Goal: Find specific page/section: Find specific page/section

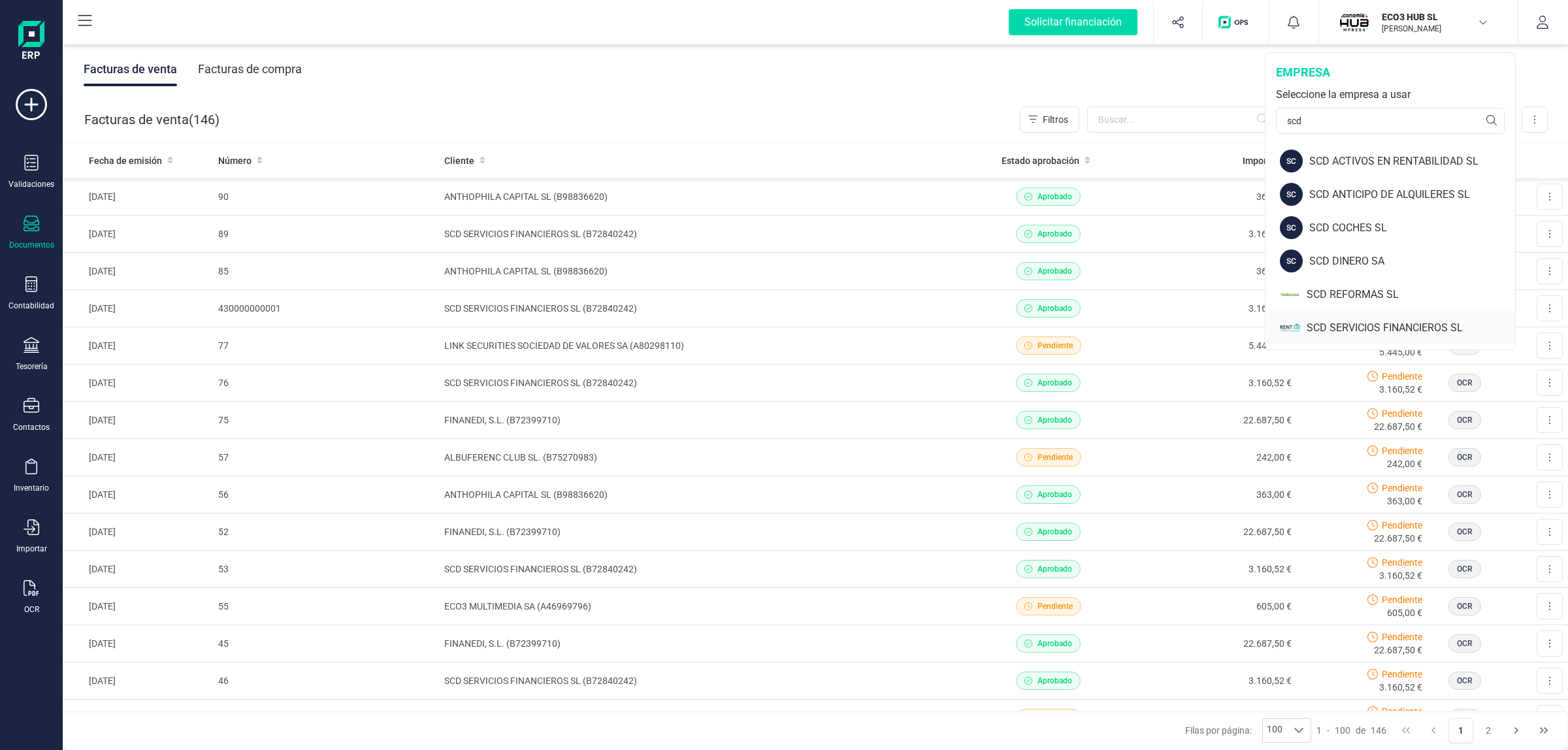
type input "scd"
click at [1389, 327] on div "SCD SERVICIOS FINANCIEROS SL" at bounding box center [1411, 327] width 209 height 16
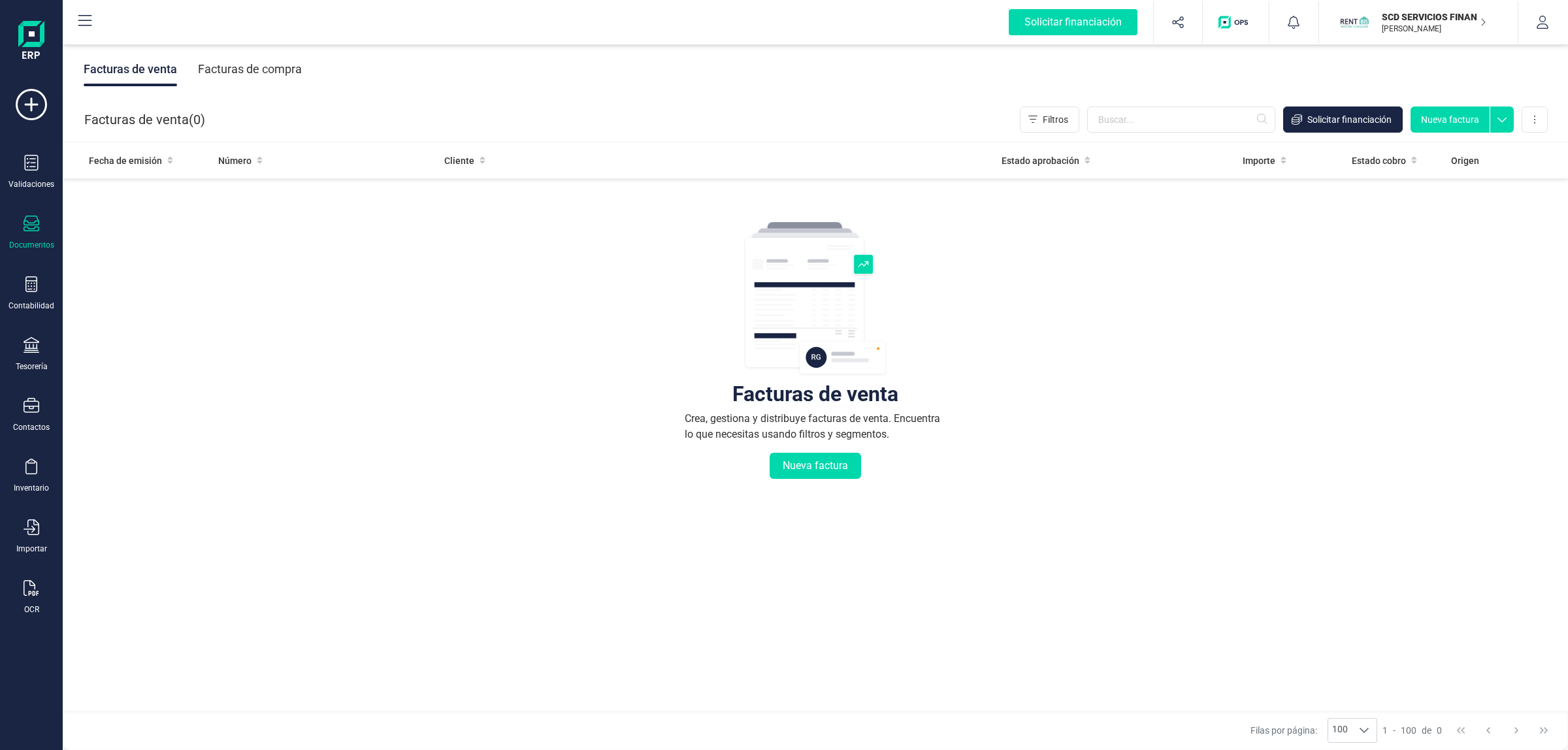
click at [40, 340] on div "Tesorería" at bounding box center [32, 354] width 52 height 35
click at [157, 210] on div "Cuentas bancarias" at bounding box center [162, 223] width 173 height 26
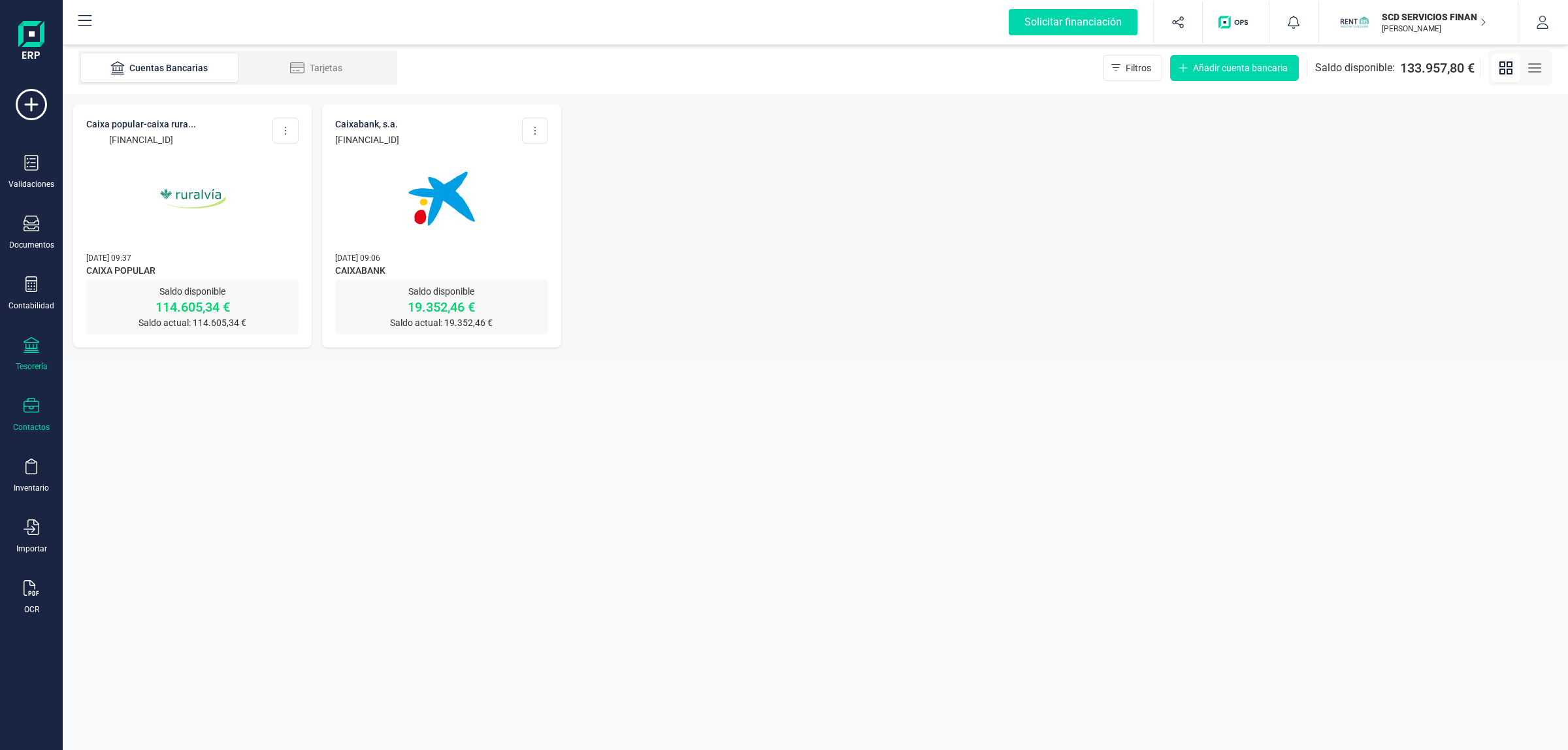
click at [32, 403] on icon at bounding box center [31, 405] width 16 height 15
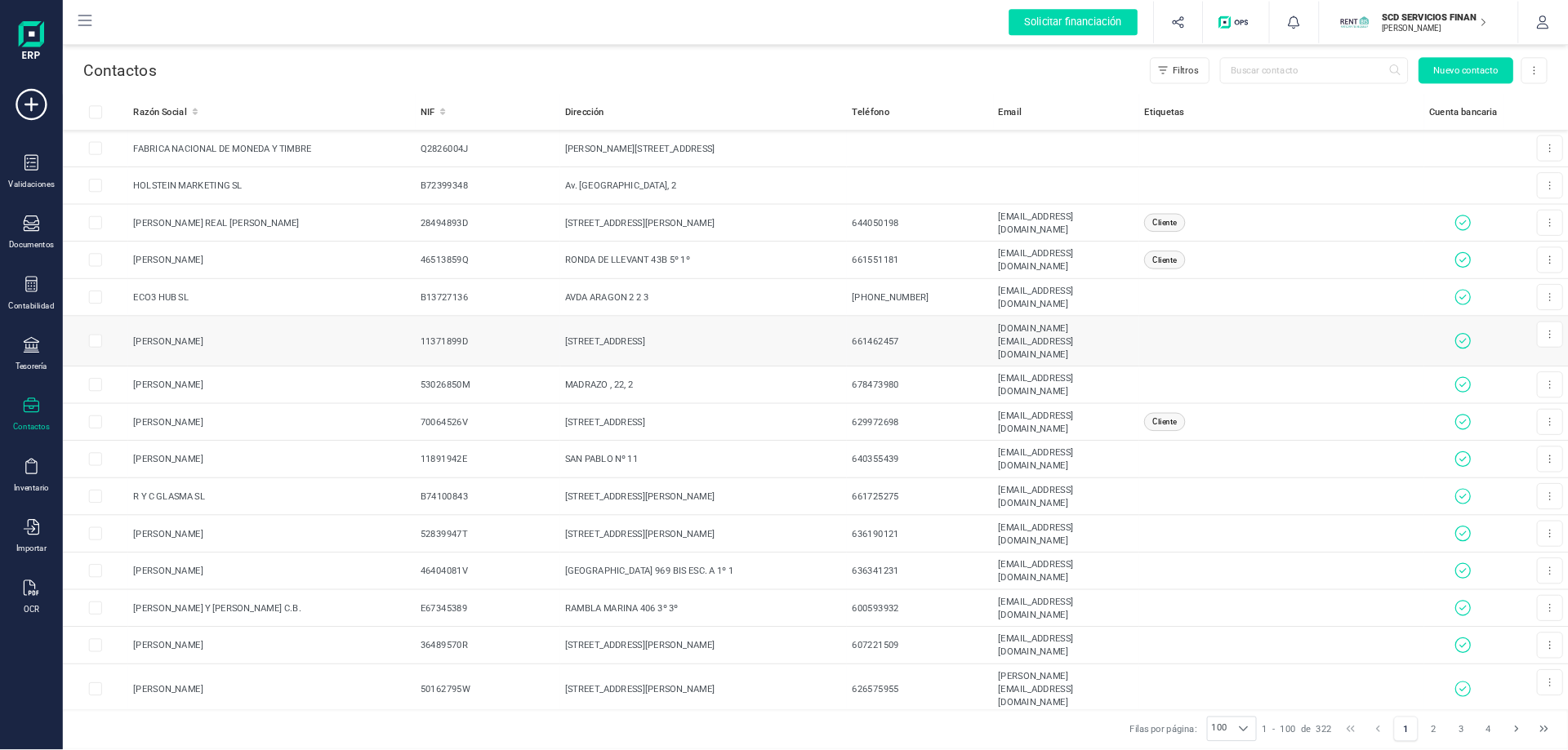
scroll to position [918, 0]
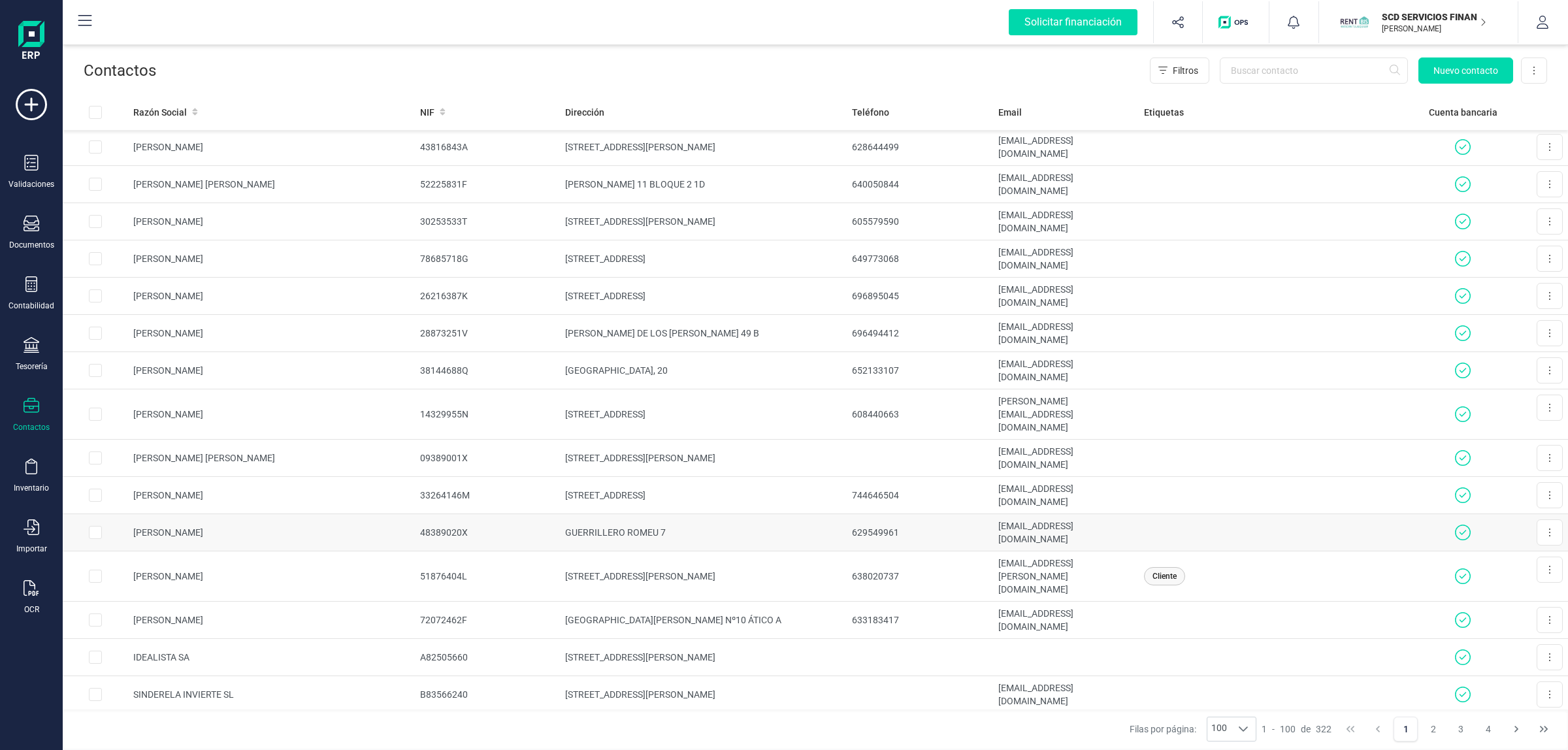
click at [1102, 514] on td "[EMAIL_ADDRESS][DOMAIN_NAME]" at bounding box center [1066, 532] width 146 height 37
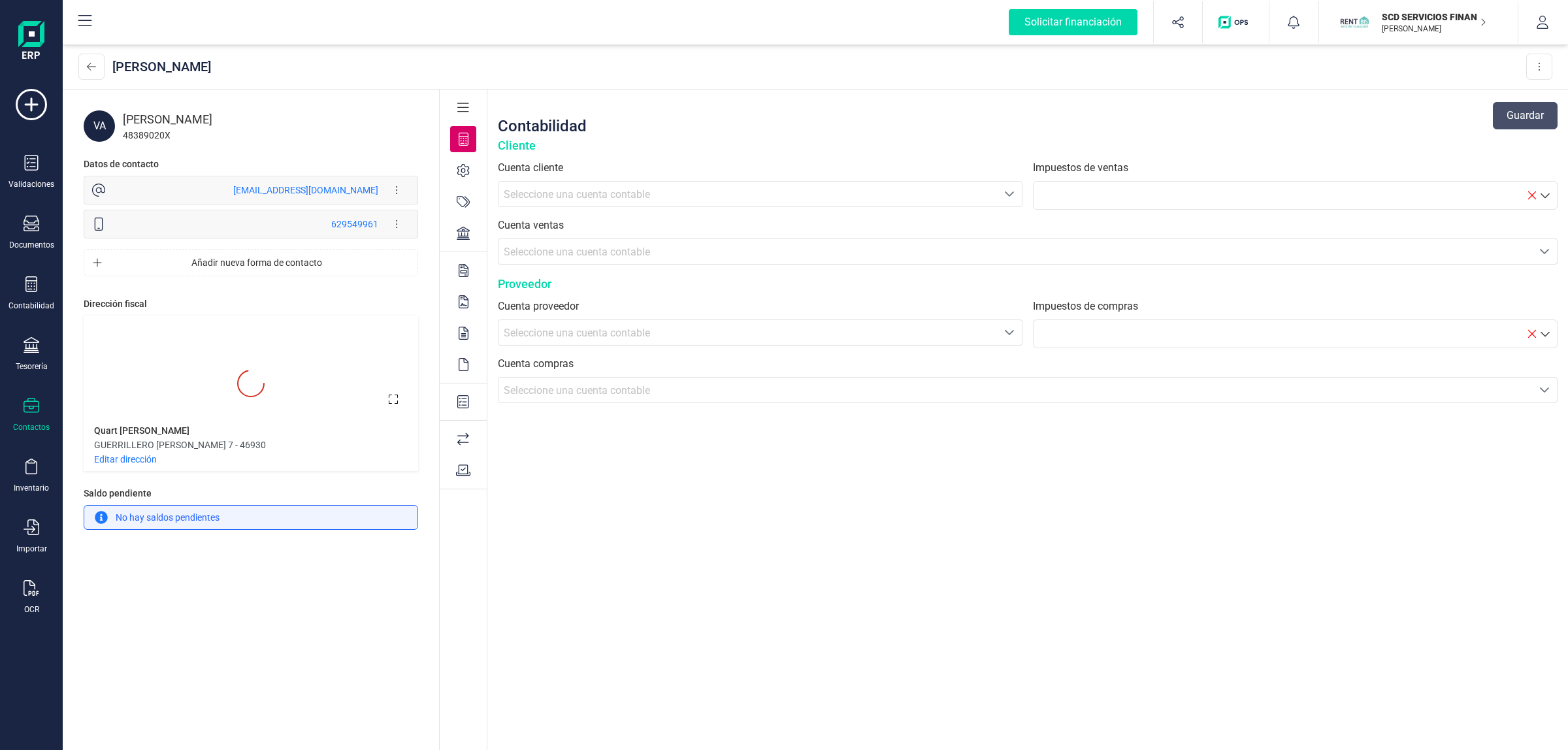
click at [475, 246] on div at bounding box center [463, 233] width 26 height 26
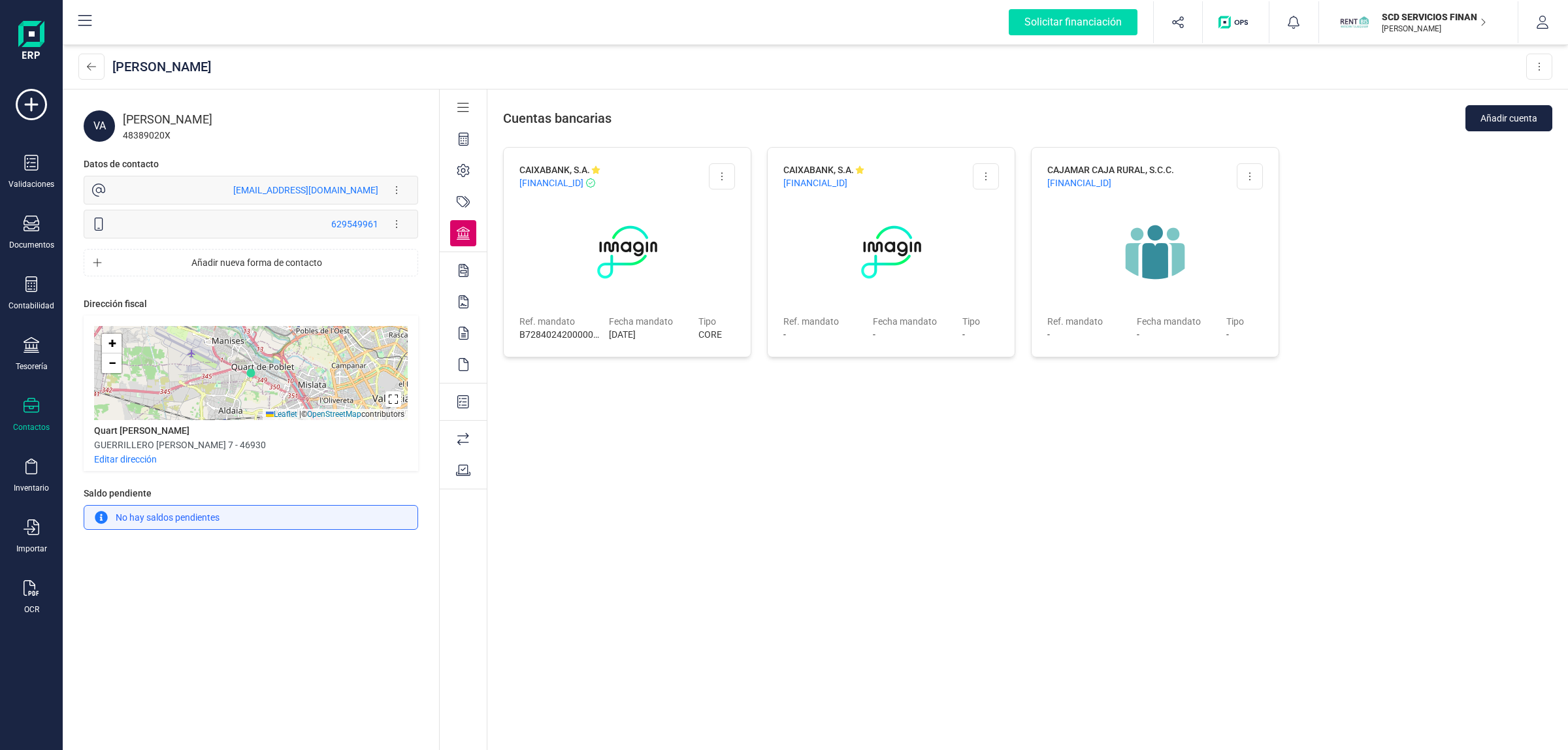
click at [720, 503] on div "CAIXABANK, S.A. [FINANCIAL_ID] Editar cuenta Eliminar cuenta Ref. mandato B7284…" at bounding box center [627, 443] width 248 height 592
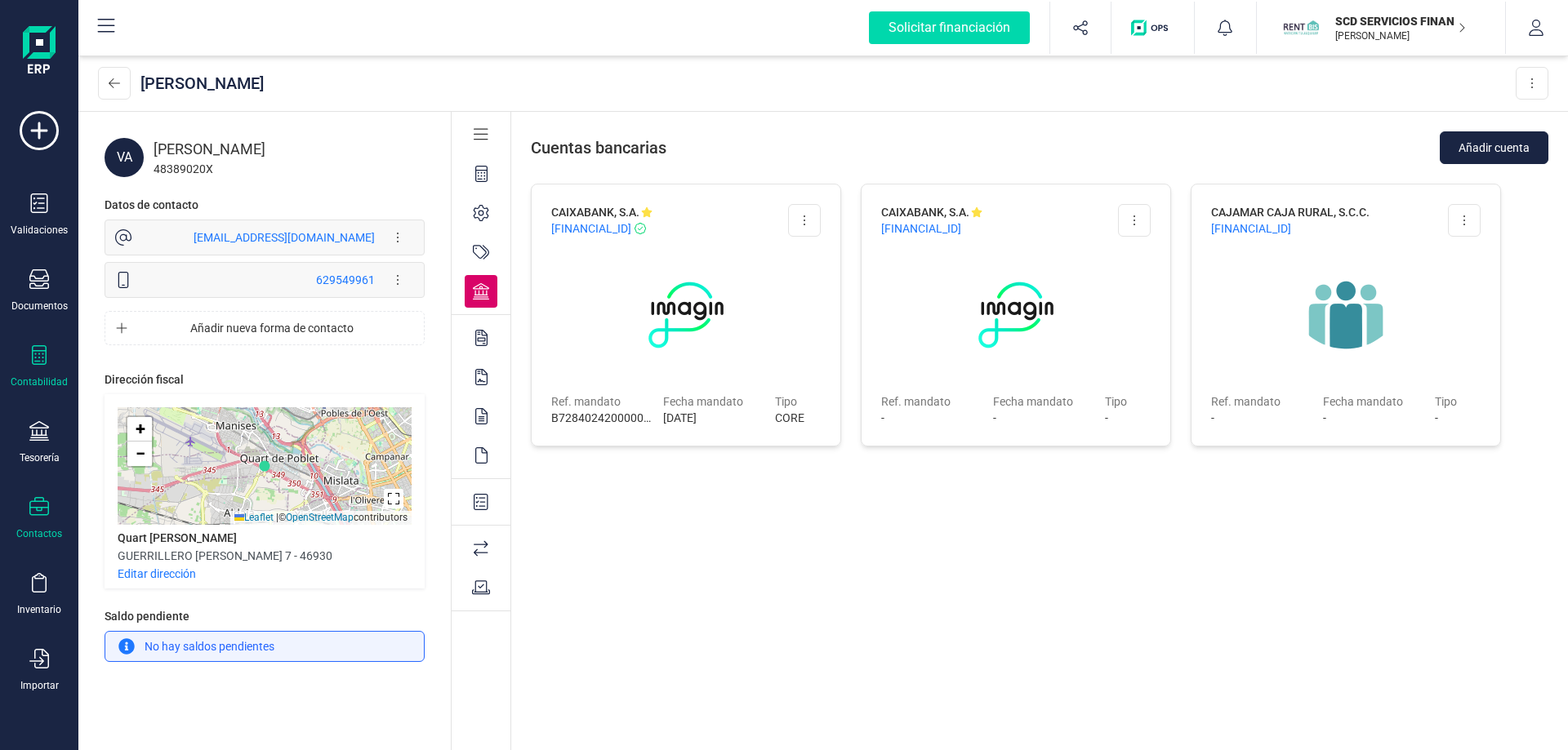
click at [48, 352] on icon at bounding box center [39, 355] width 20 height 20
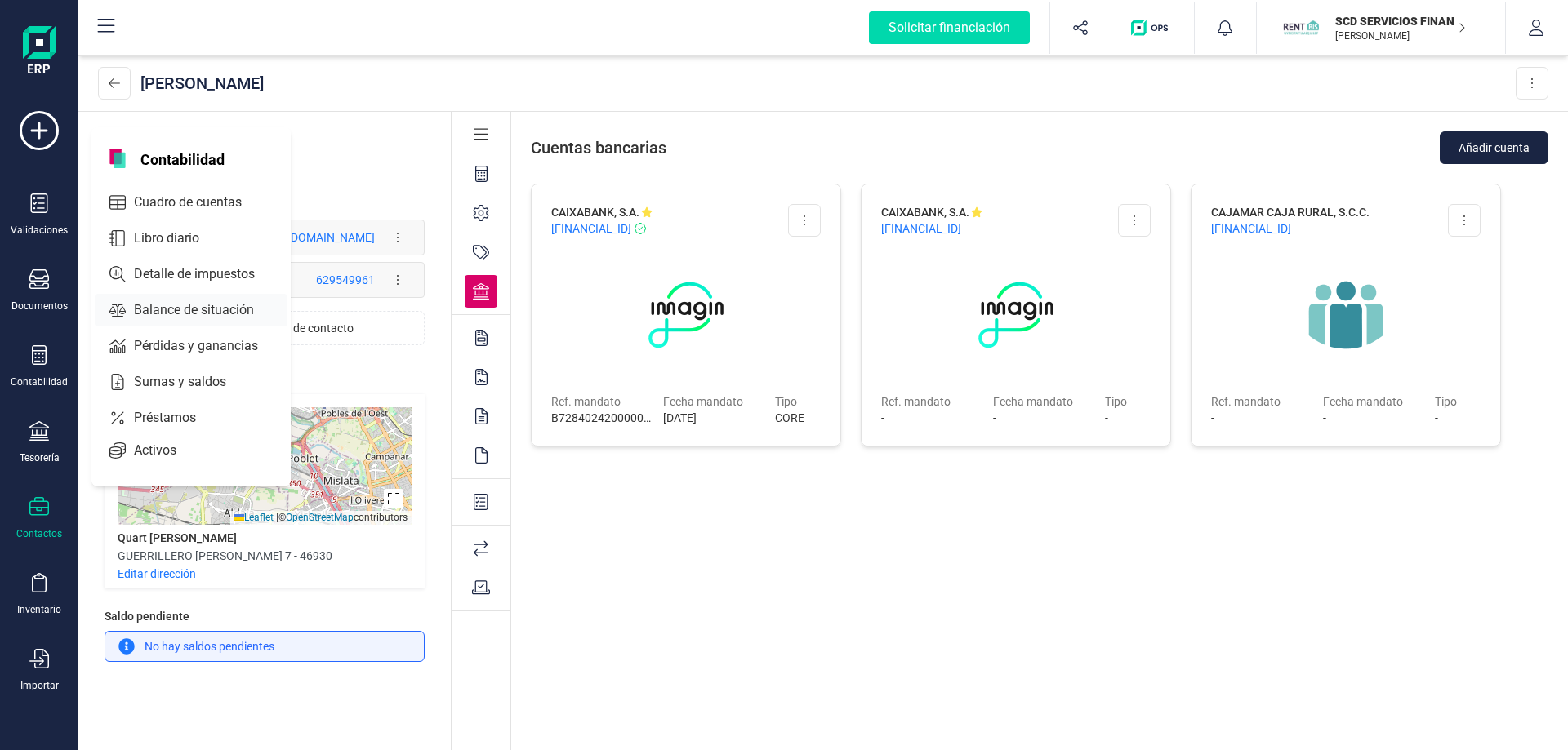
drag, startPoint x: 158, startPoint y: 309, endPoint x: 189, endPoint y: 302, distance: 31.8
click at [166, 306] on span "Balance de situación" at bounding box center [205, 310] width 156 height 20
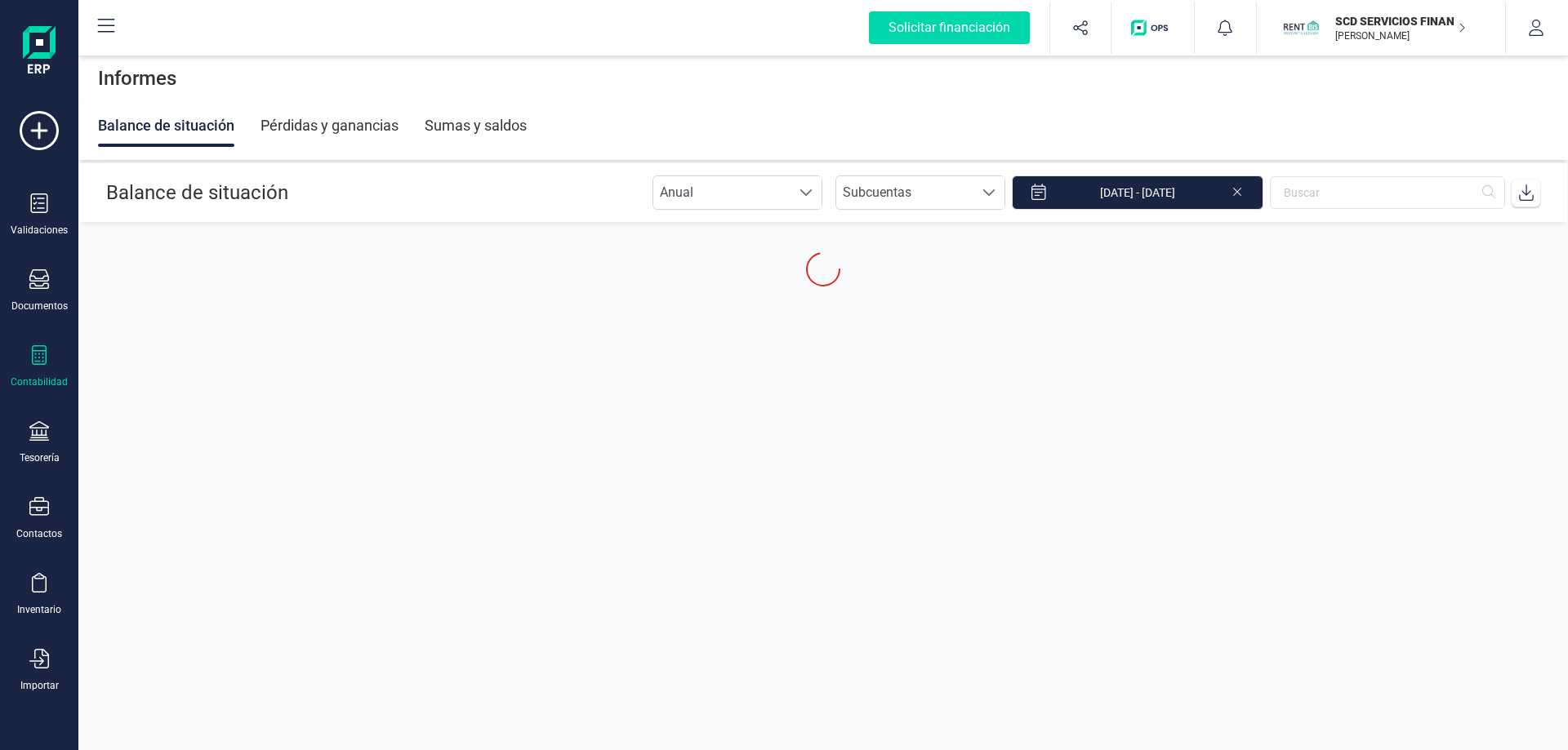
click at [349, 112] on div "Pérdidas y ganancias" at bounding box center [330, 125] width 138 height 42
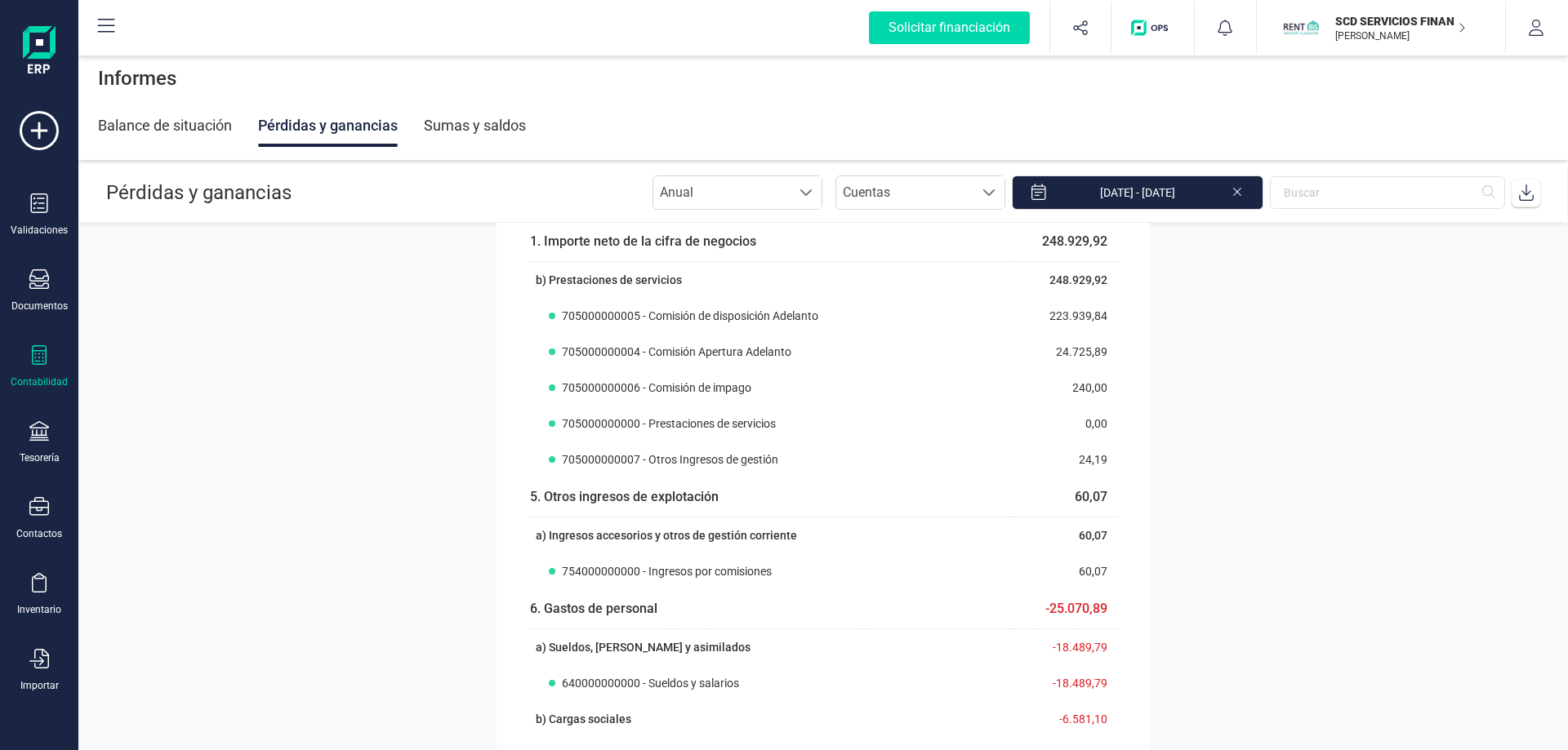
scroll to position [82, 0]
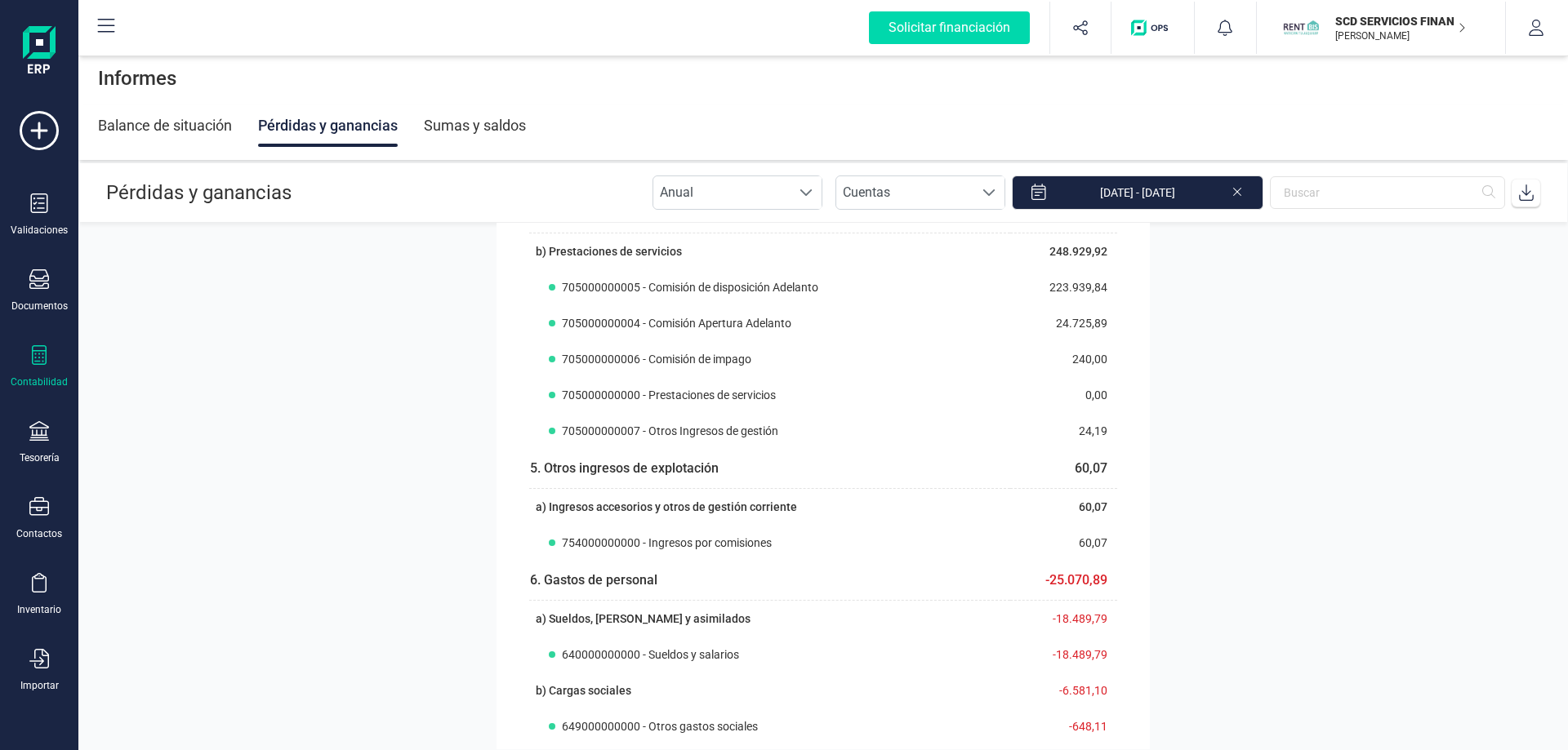
drag, startPoint x: 374, startPoint y: 99, endPoint x: 399, endPoint y: 126, distance: 36.8
click at [376, 102] on div "Informes" at bounding box center [823, 79] width 1489 height 53
click at [408, 128] on div "Balance de situación Pérdidas y ganancias Sumas y saldos" at bounding box center [823, 125] width 1451 height 42
click at [474, 126] on div "Sumas y saldos" at bounding box center [475, 125] width 102 height 42
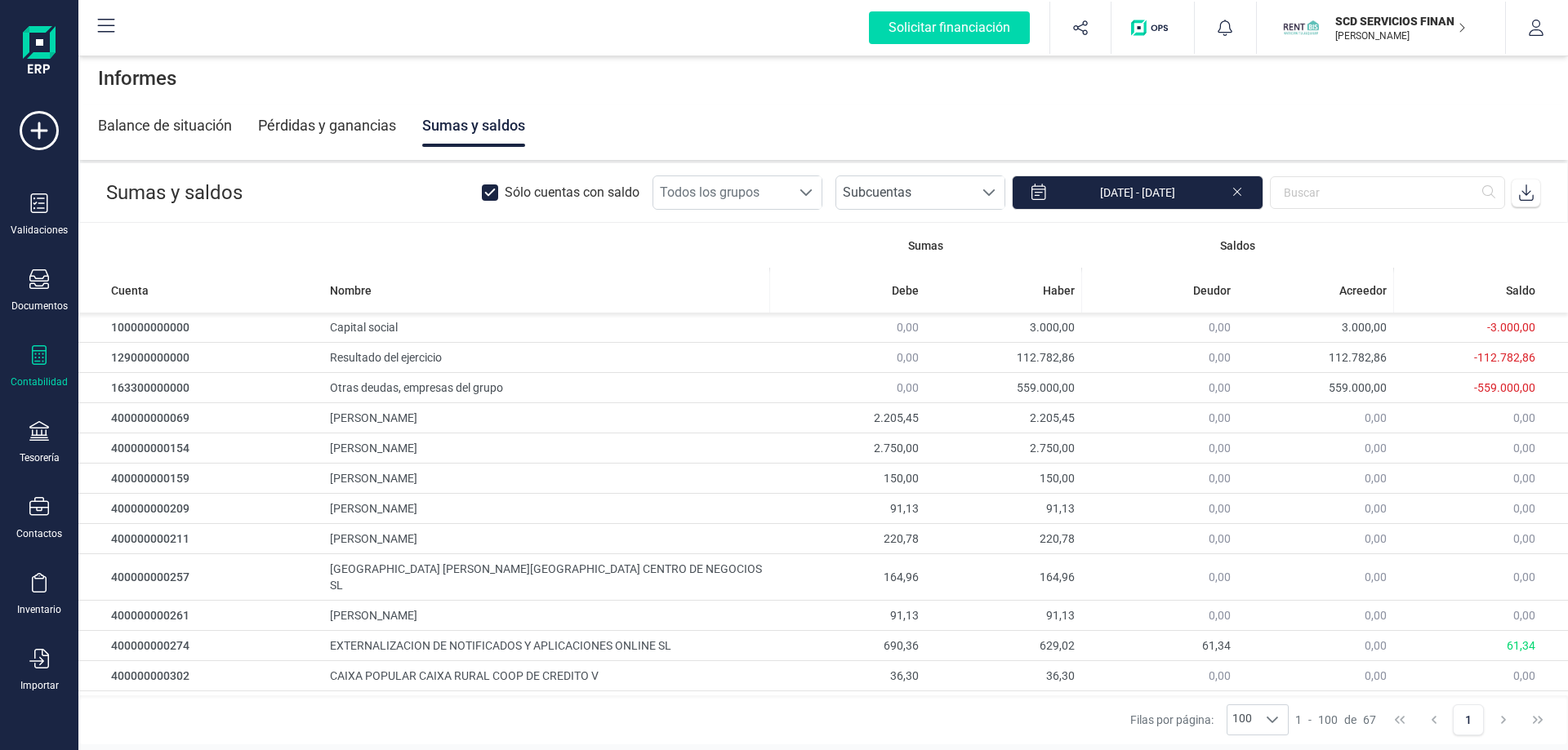
click at [353, 123] on div "Pérdidas y ganancias" at bounding box center [327, 125] width 138 height 42
